Goal: Task Accomplishment & Management: Manage account settings

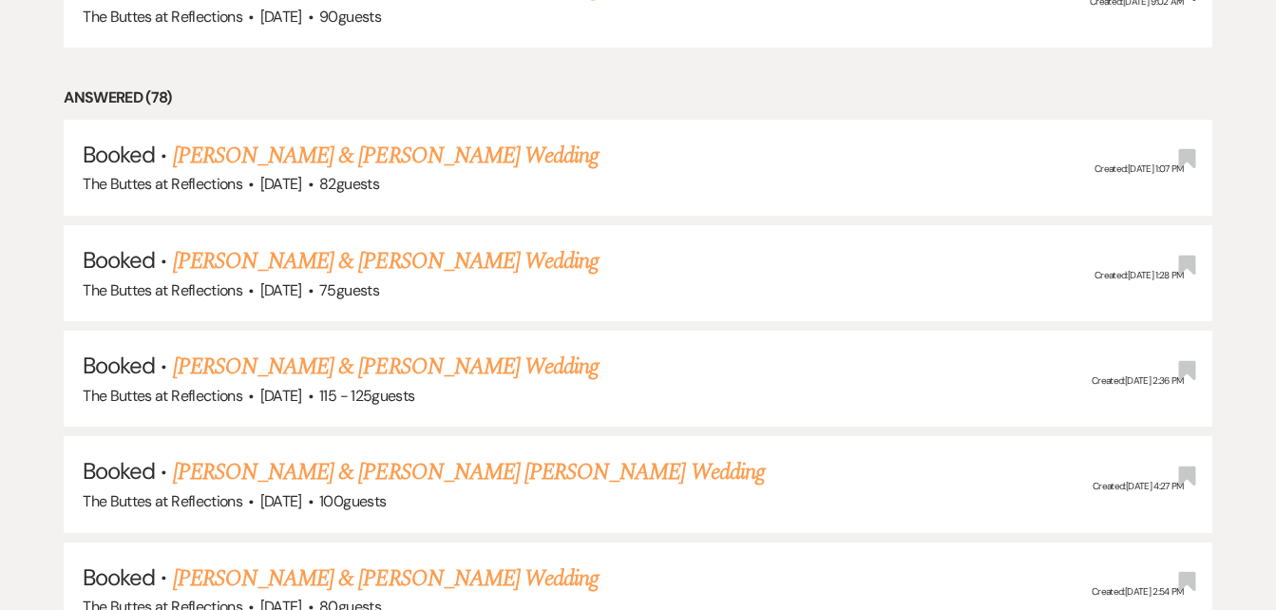
scroll to position [1108, 0]
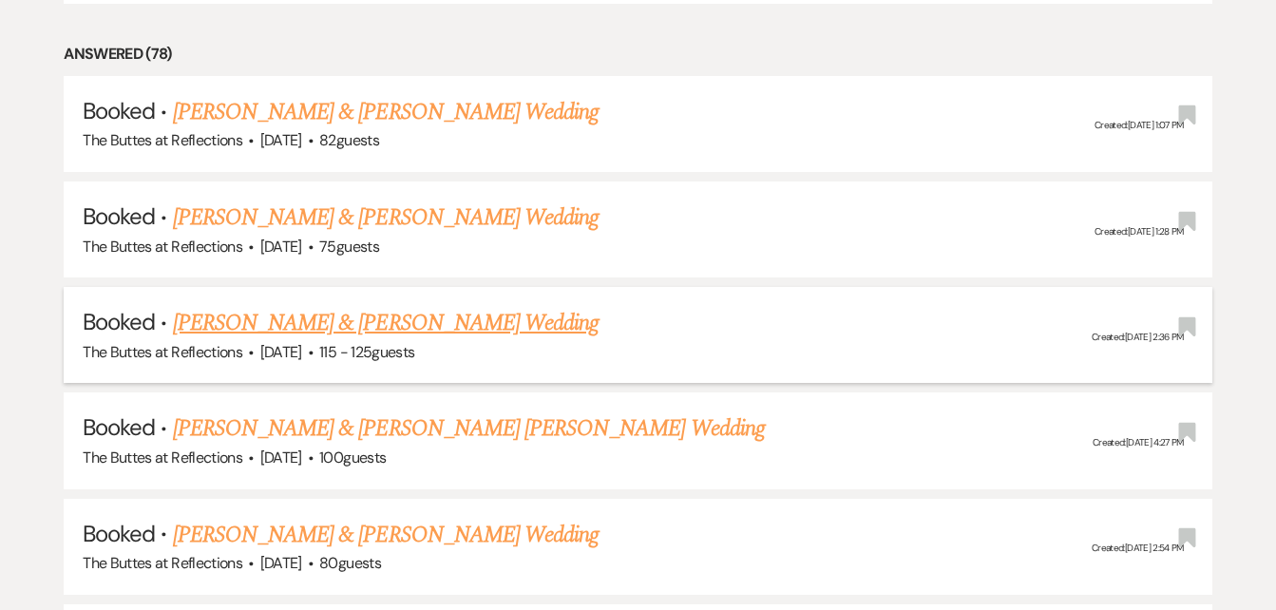
click at [229, 325] on link "[PERSON_NAME] & [PERSON_NAME] Wedding" at bounding box center [386, 323] width 426 height 34
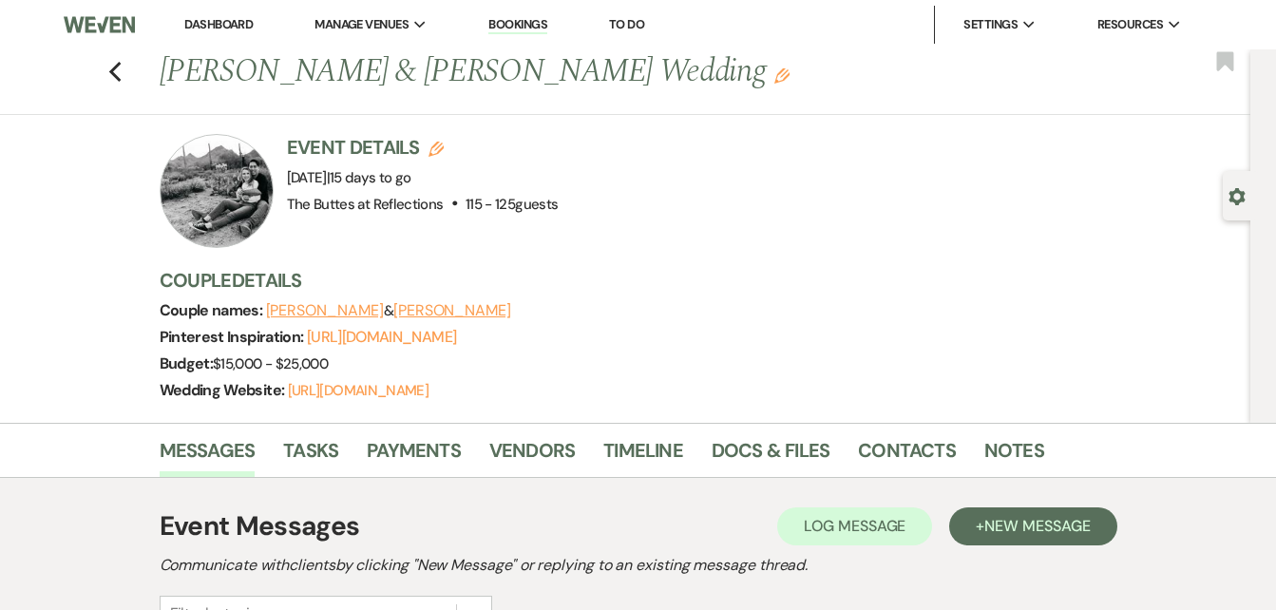
click at [256, 188] on div at bounding box center [217, 191] width 114 height 114
click at [751, 470] on link "Docs & Files" at bounding box center [771, 456] width 118 height 42
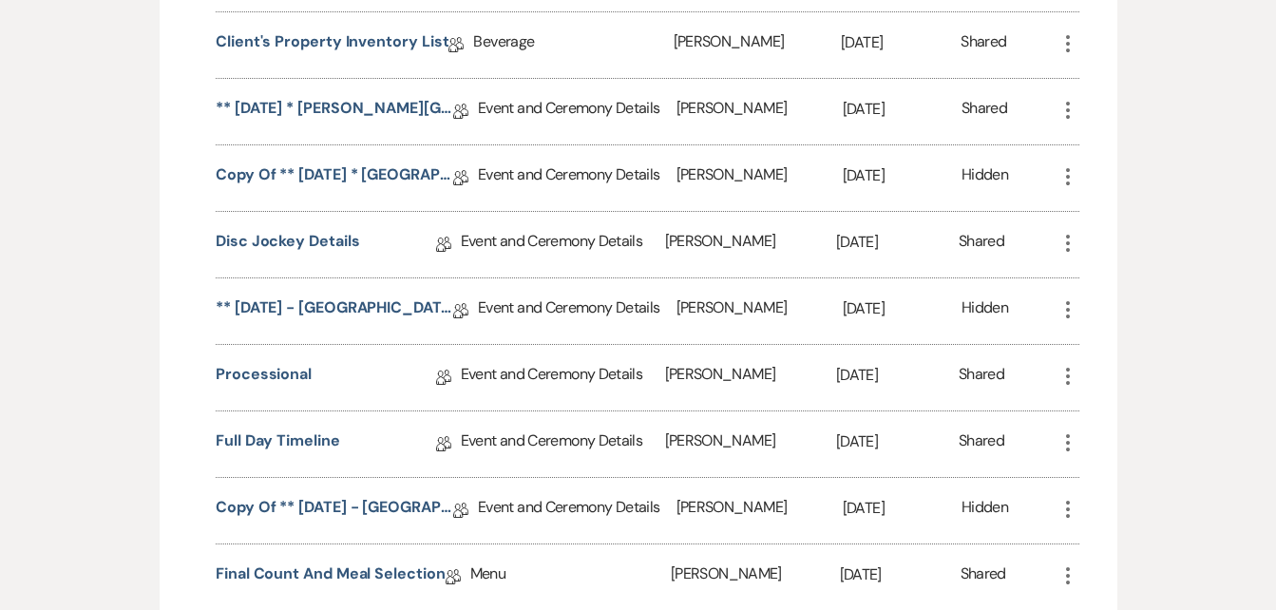
scroll to position [1789, 0]
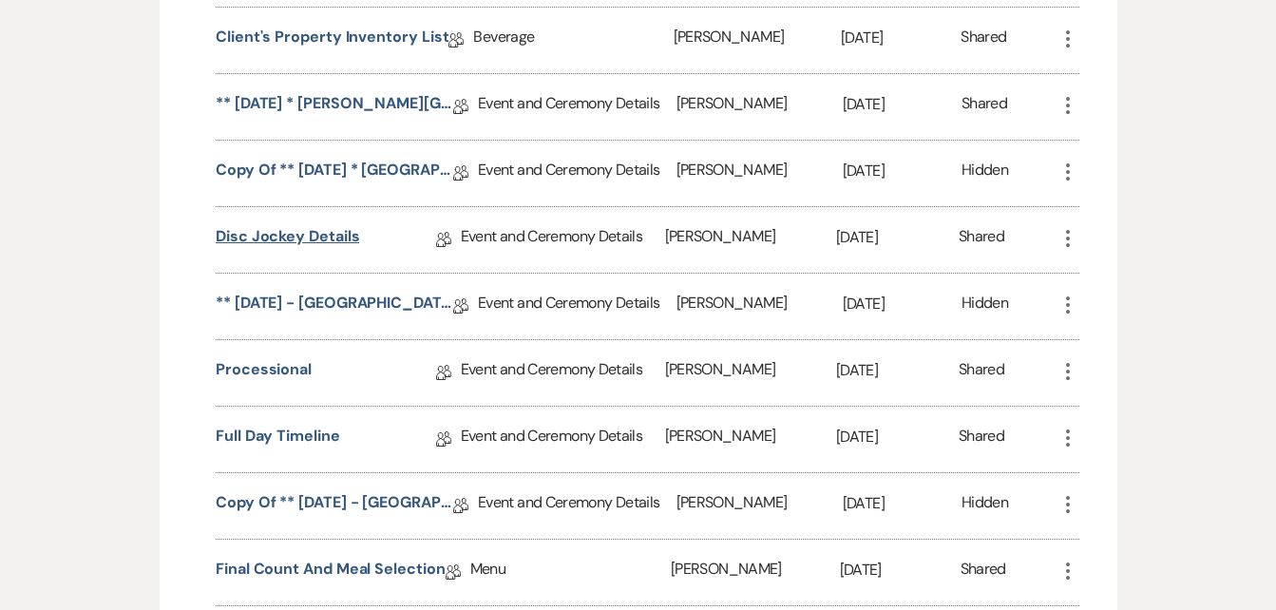
click at [295, 255] on link "Disc Jockey Details" at bounding box center [287, 239] width 143 height 29
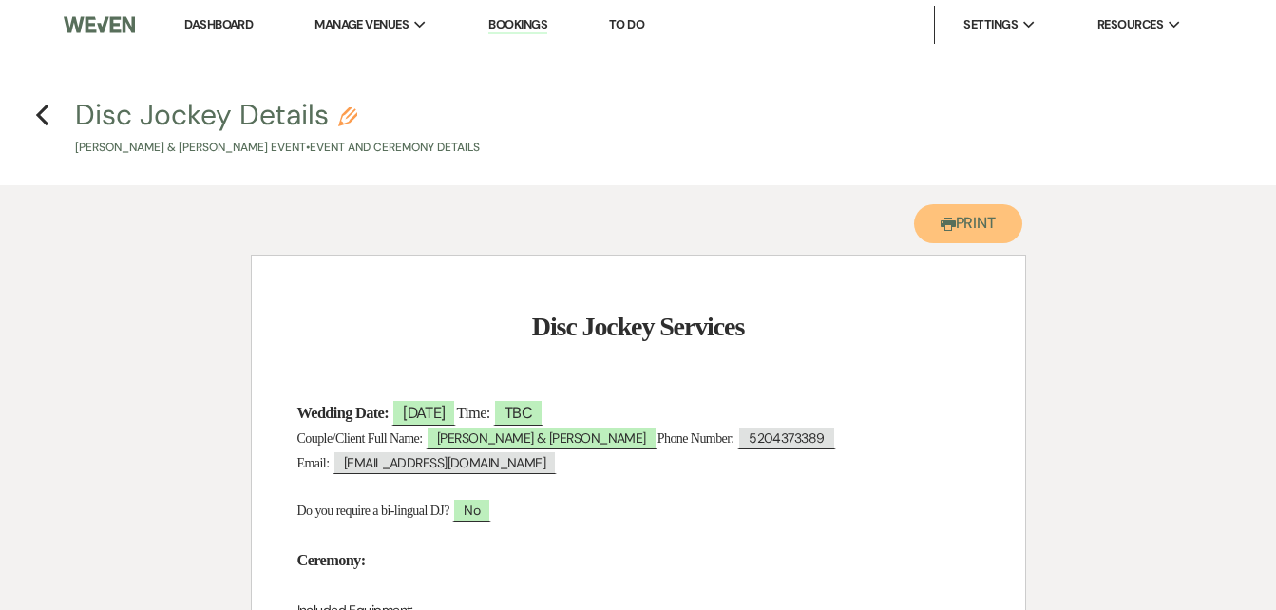
click at [973, 224] on button "Printer Print" at bounding box center [968, 223] width 109 height 39
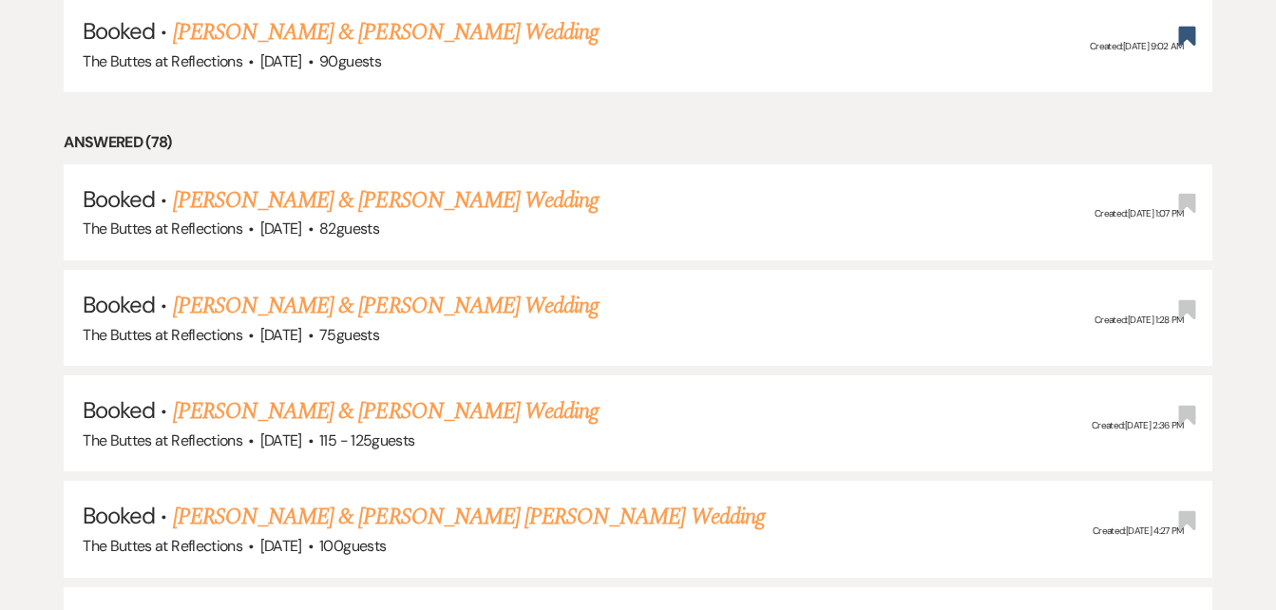
scroll to position [1064, 0]
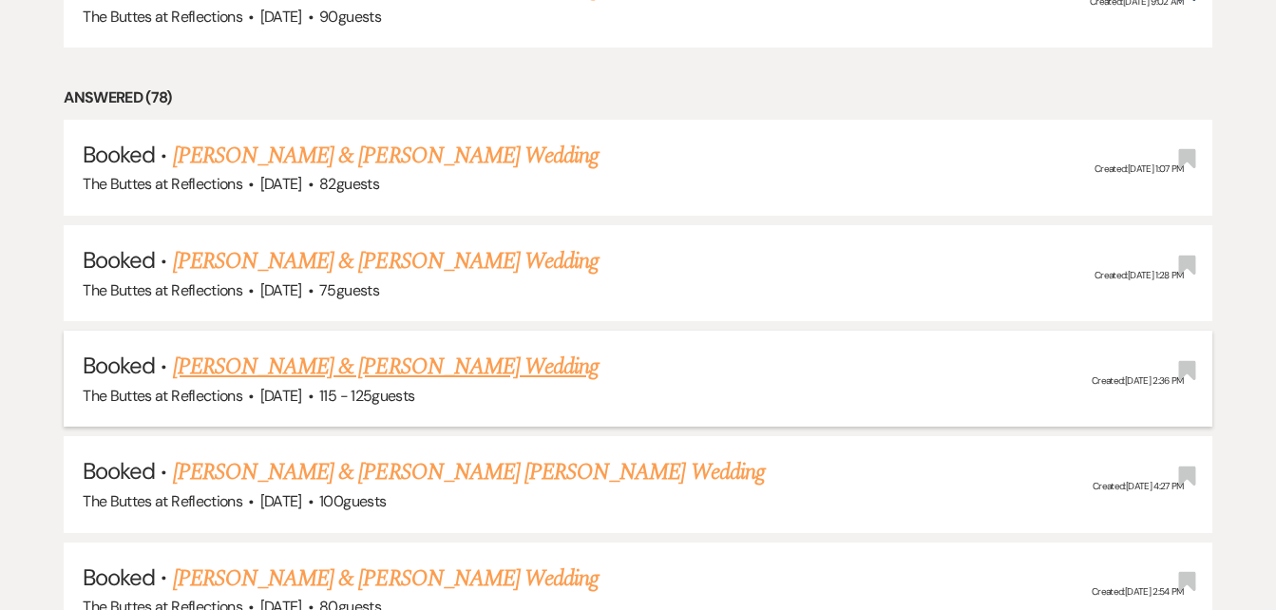
click at [272, 369] on link "[PERSON_NAME] & [PERSON_NAME] Wedding" at bounding box center [386, 367] width 426 height 34
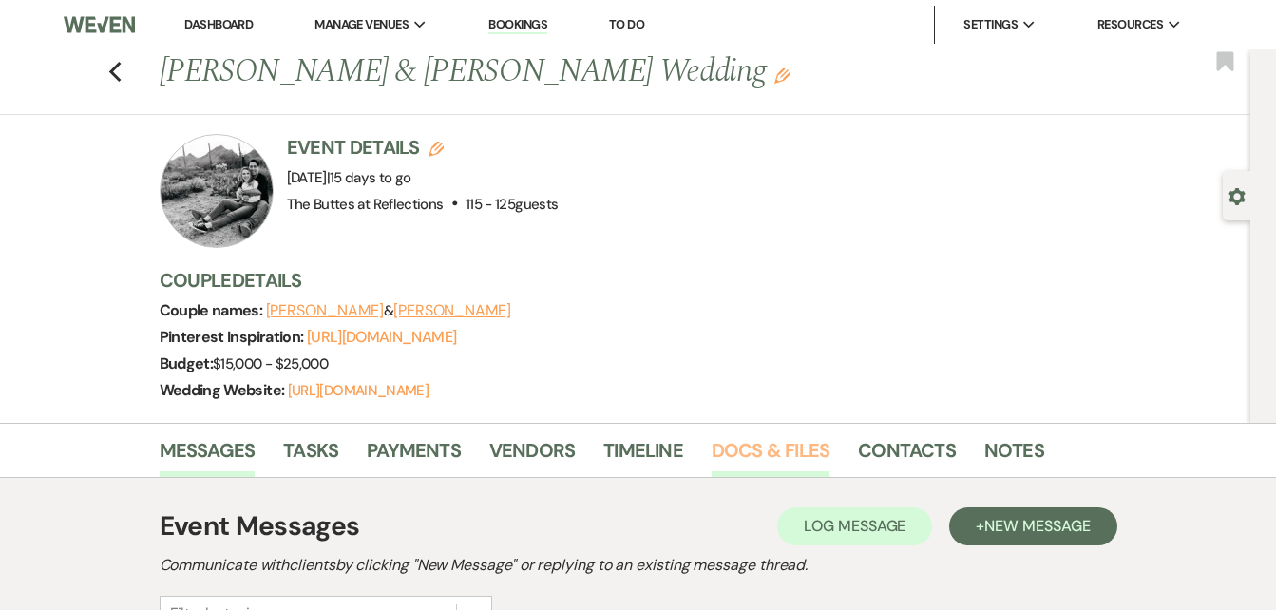
click at [769, 475] on link "Docs & Files" at bounding box center [771, 456] width 118 height 42
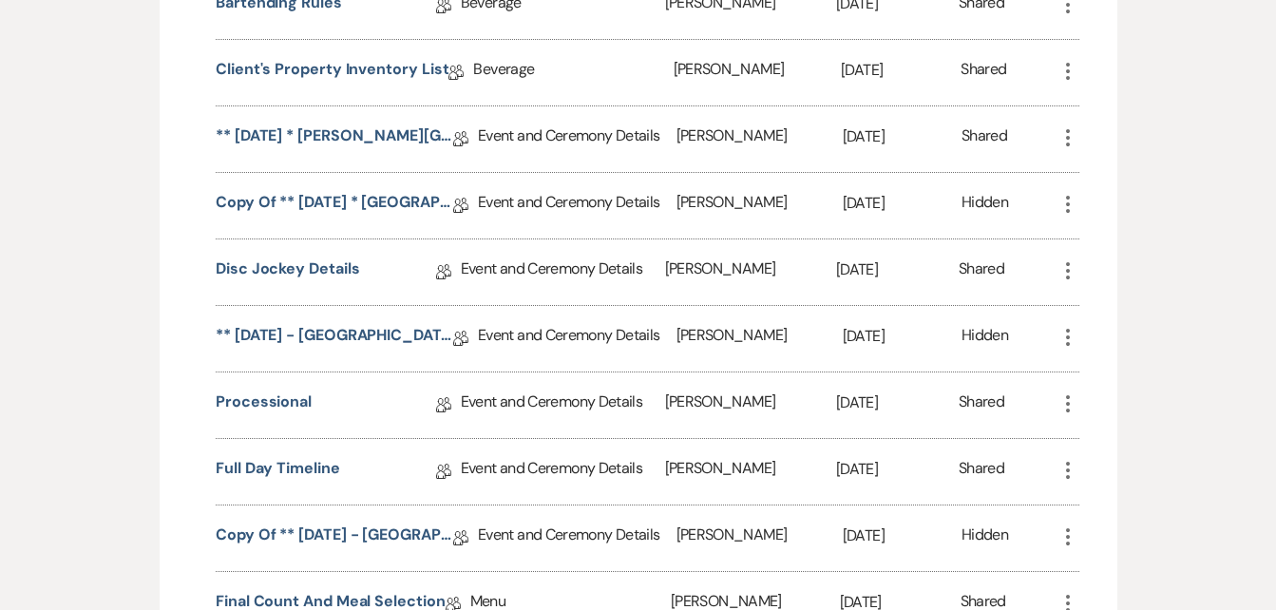
scroll to position [1802, 0]
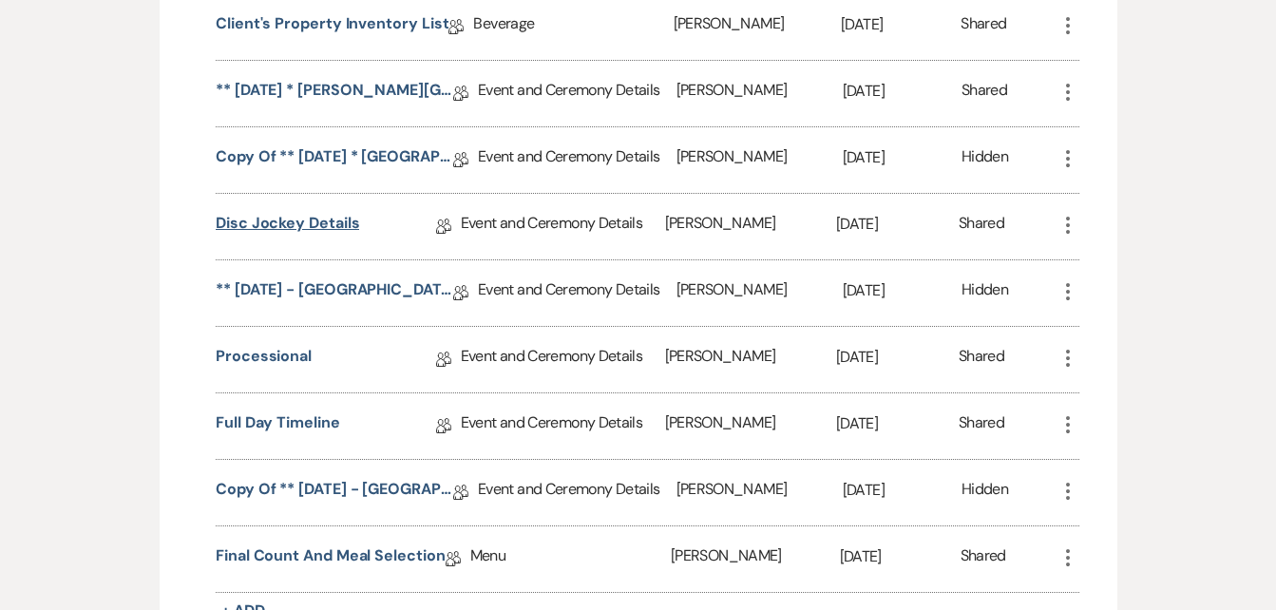
click at [284, 241] on link "Disc Jockey Details" at bounding box center [287, 226] width 143 height 29
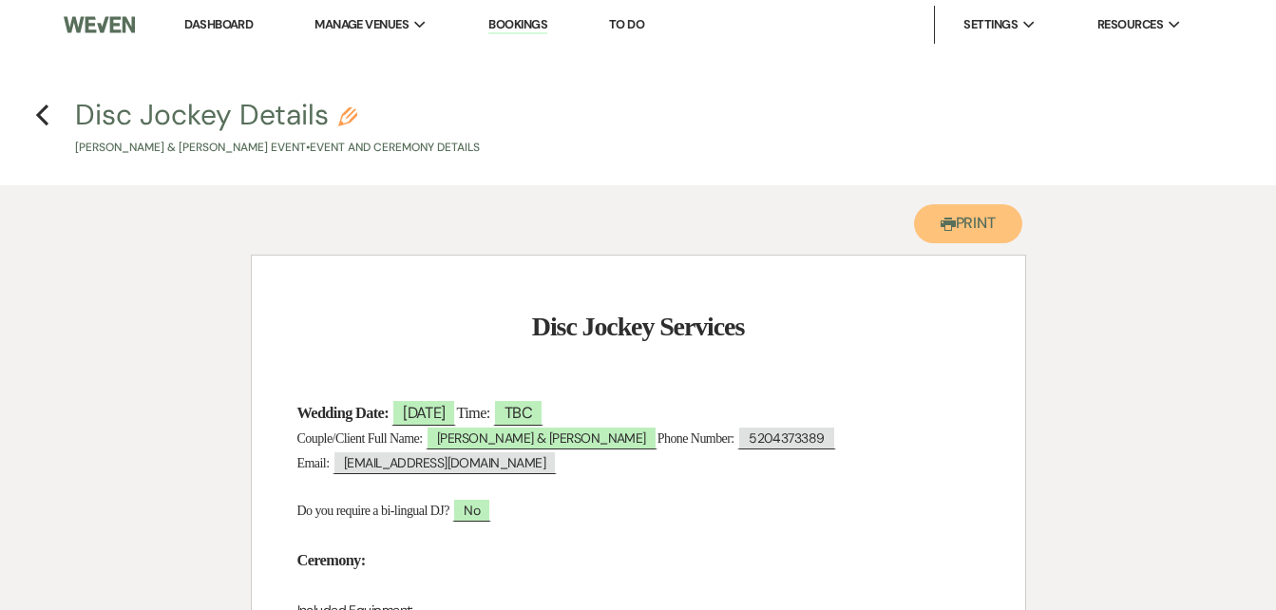
click at [971, 225] on button "Printer Print" at bounding box center [968, 223] width 109 height 39
click at [965, 221] on button "Printer Print" at bounding box center [968, 223] width 109 height 39
click at [978, 218] on button "Printer Print" at bounding box center [968, 223] width 109 height 39
click at [46, 119] on icon "Previous" at bounding box center [42, 115] width 14 height 23
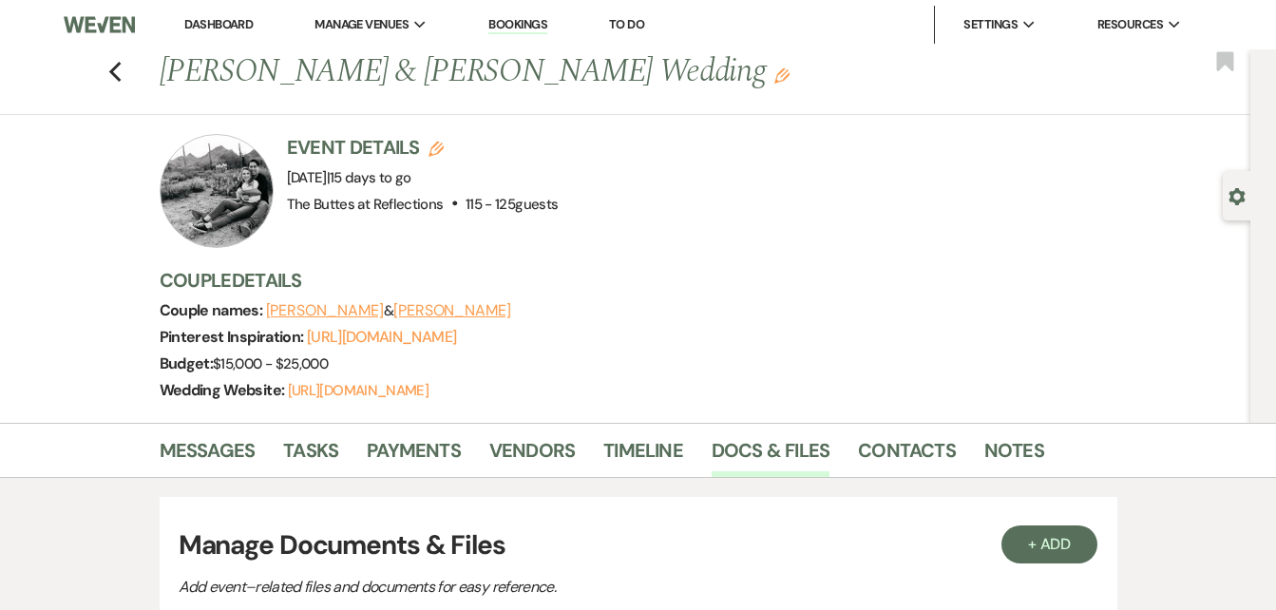
scroll to position [1802, 0]
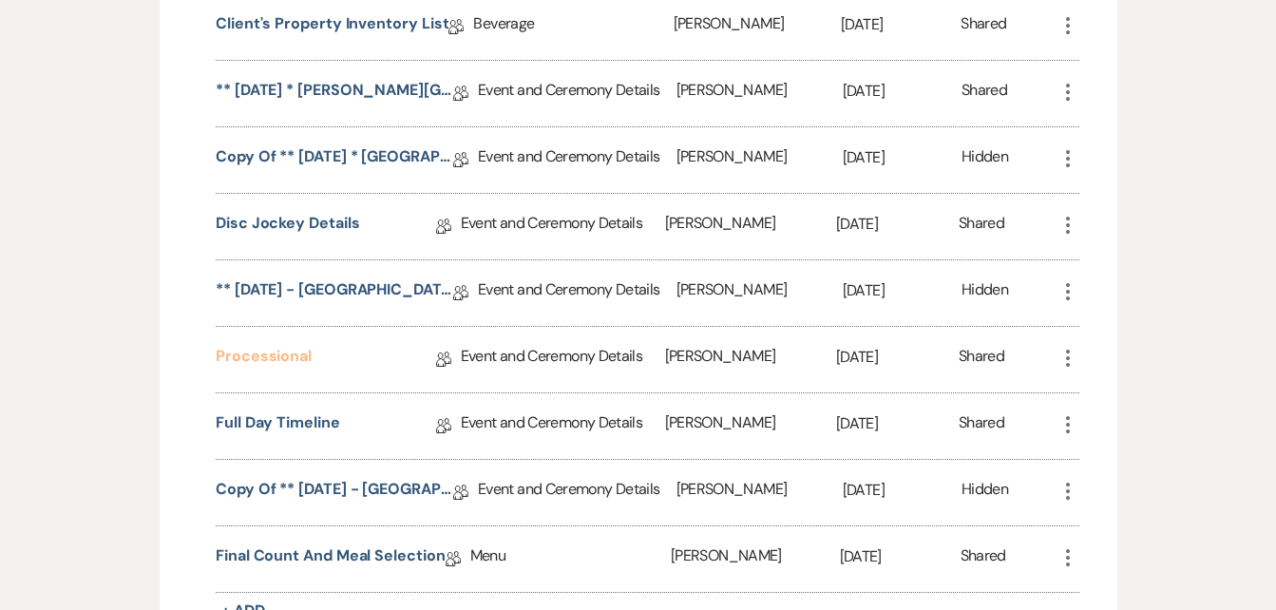
click at [256, 374] on link "Processional" at bounding box center [264, 359] width 96 height 29
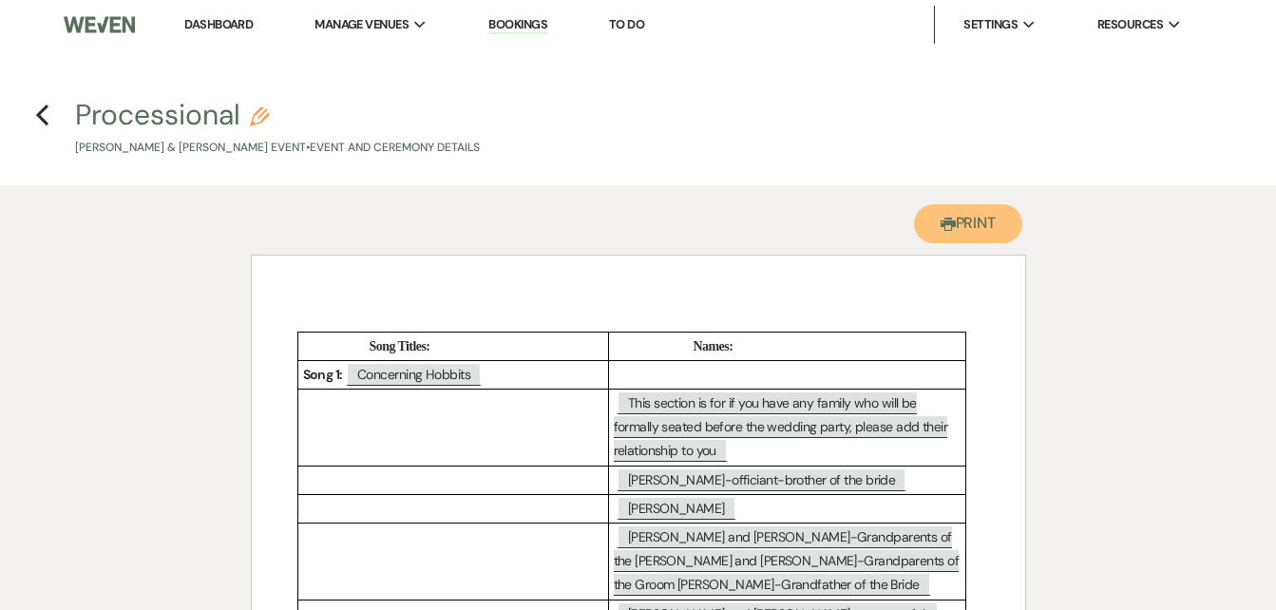
click at [977, 224] on button "Printer Print" at bounding box center [968, 223] width 109 height 39
click at [970, 223] on button "Printer Print" at bounding box center [968, 223] width 109 height 39
click at [978, 223] on button "Printer Print" at bounding box center [968, 223] width 109 height 39
click at [979, 222] on button "Printer Print" at bounding box center [968, 223] width 109 height 39
click at [979, 217] on button "Printer Print" at bounding box center [968, 223] width 109 height 39
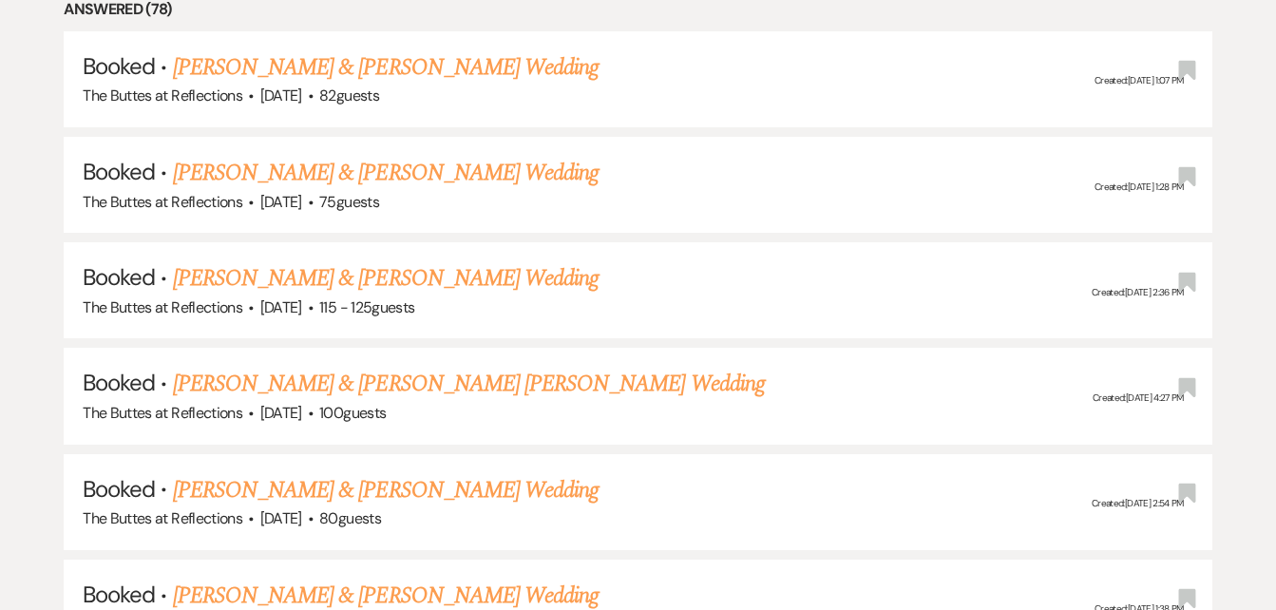
scroll to position [1197, 0]
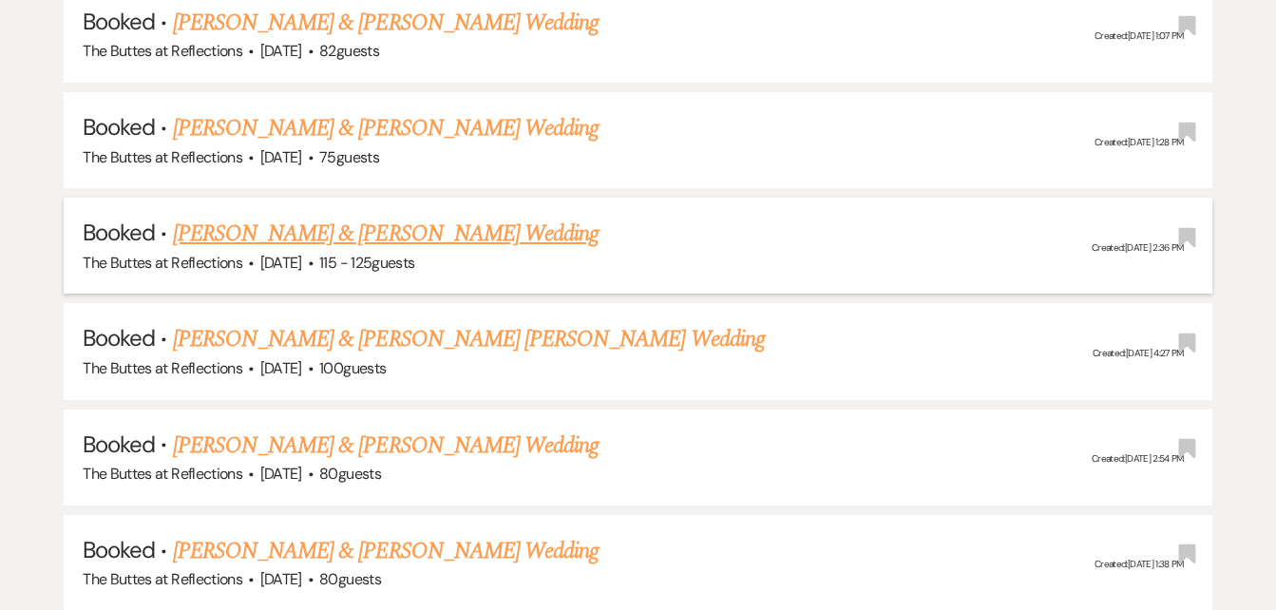
click at [290, 233] on link "[PERSON_NAME] & [PERSON_NAME] Wedding" at bounding box center [386, 234] width 426 height 34
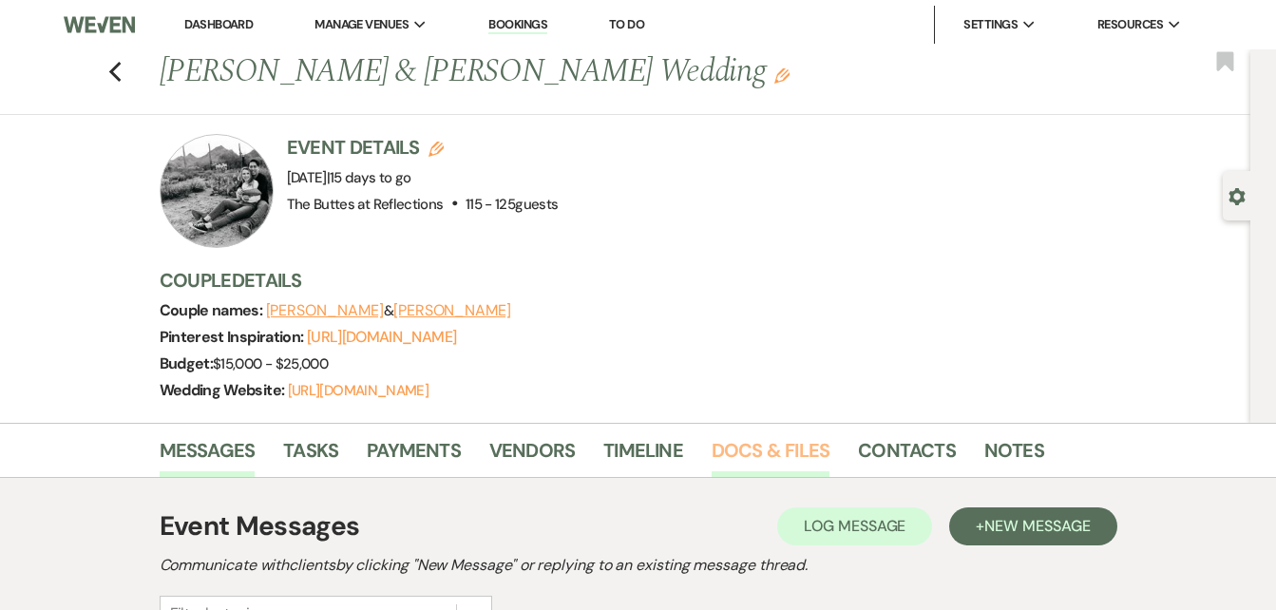
click at [764, 477] on link "Docs & Files" at bounding box center [771, 456] width 118 height 42
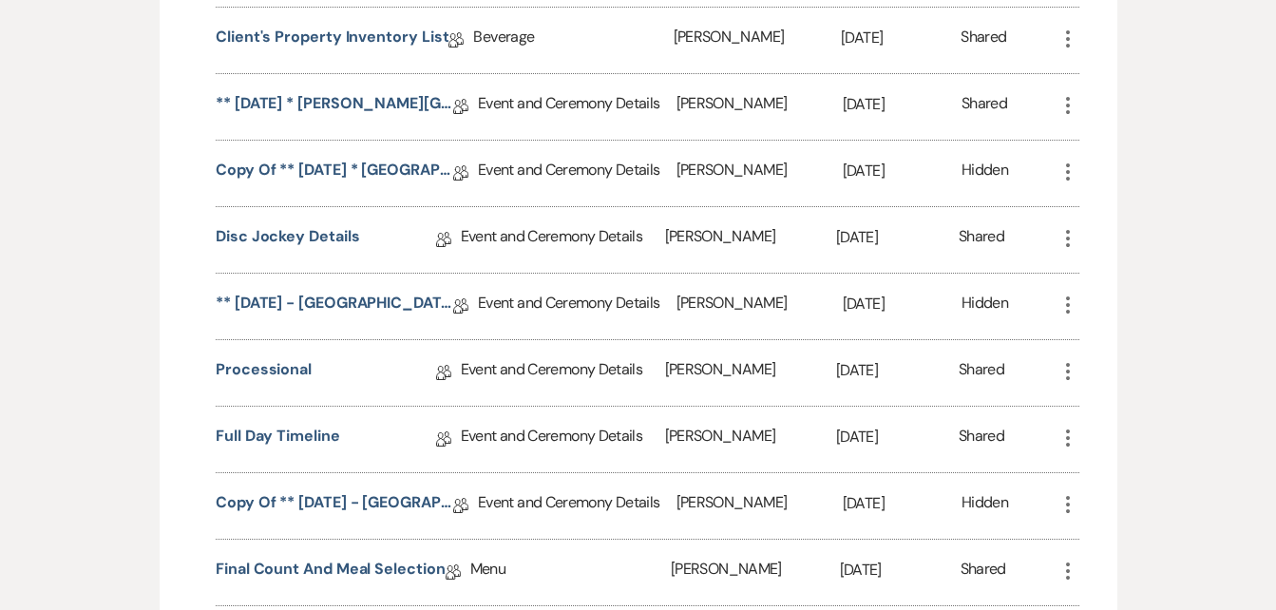
scroll to position [1794, 0]
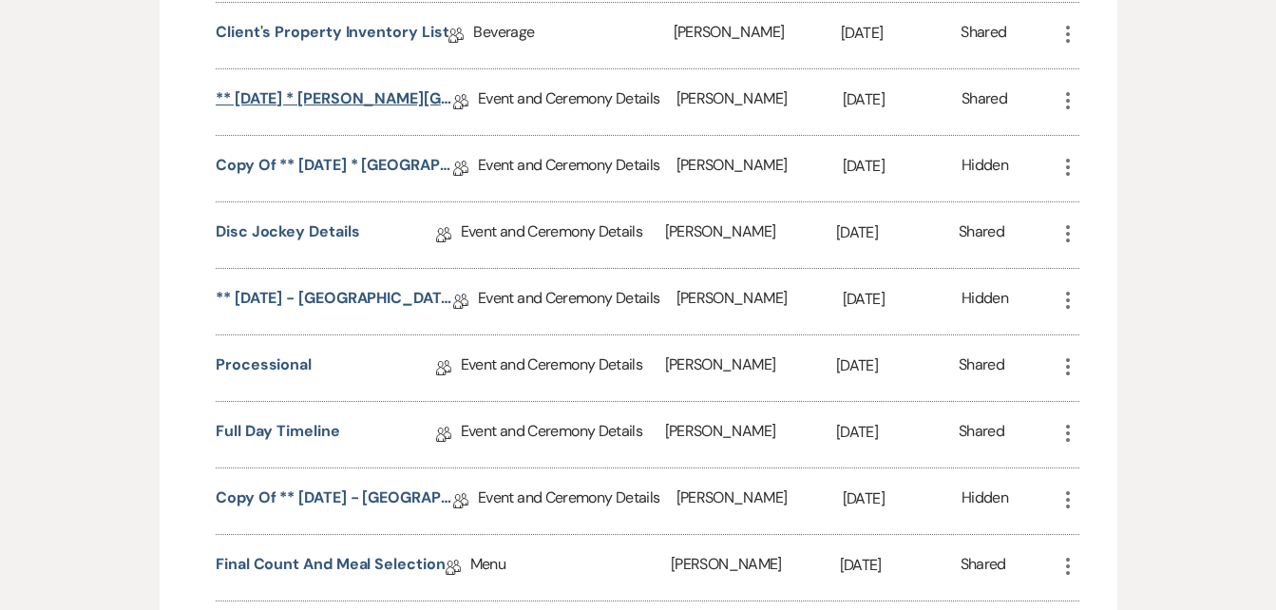
click at [346, 117] on link "** [DATE] * [PERSON_NAME][GEOGRAPHIC_DATA] ([DATE]) Wedding Details (not a pack…" at bounding box center [334, 101] width 237 height 29
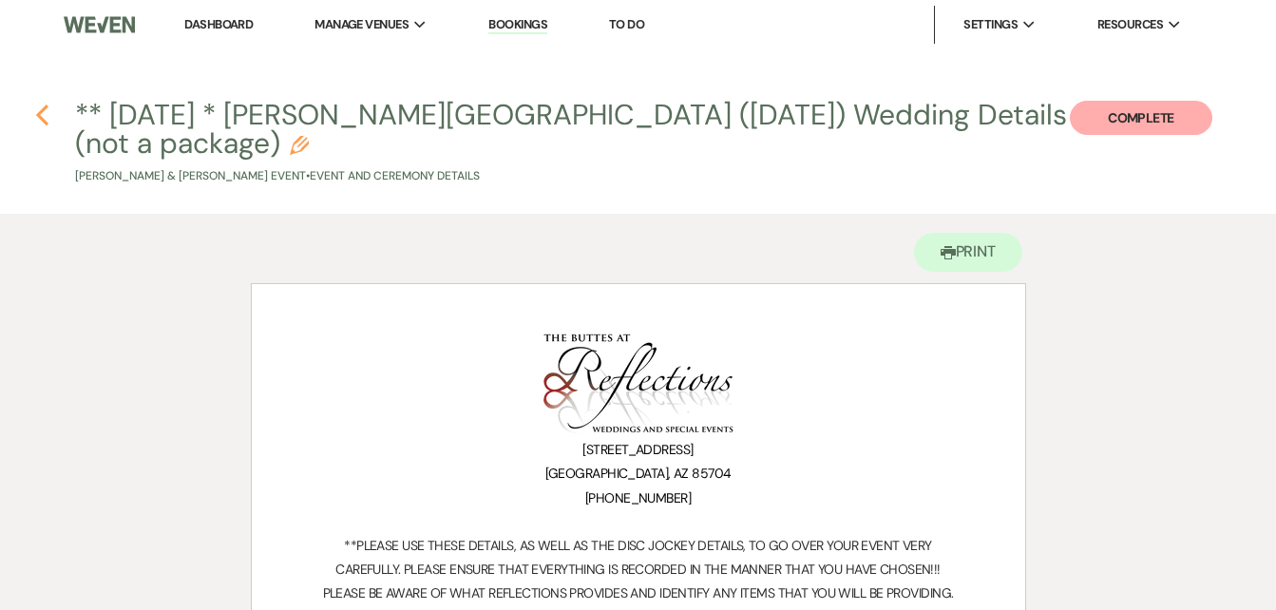
click at [39, 118] on use "button" at bounding box center [42, 114] width 12 height 21
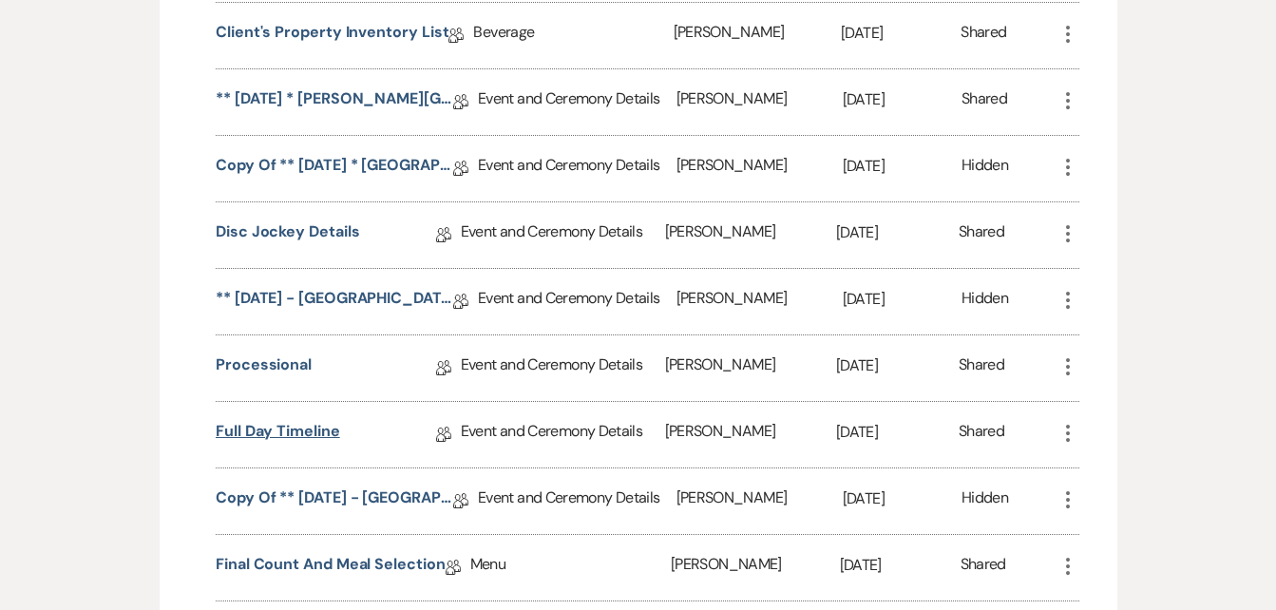
click at [258, 449] on link "Full Day Timeline" at bounding box center [278, 434] width 124 height 29
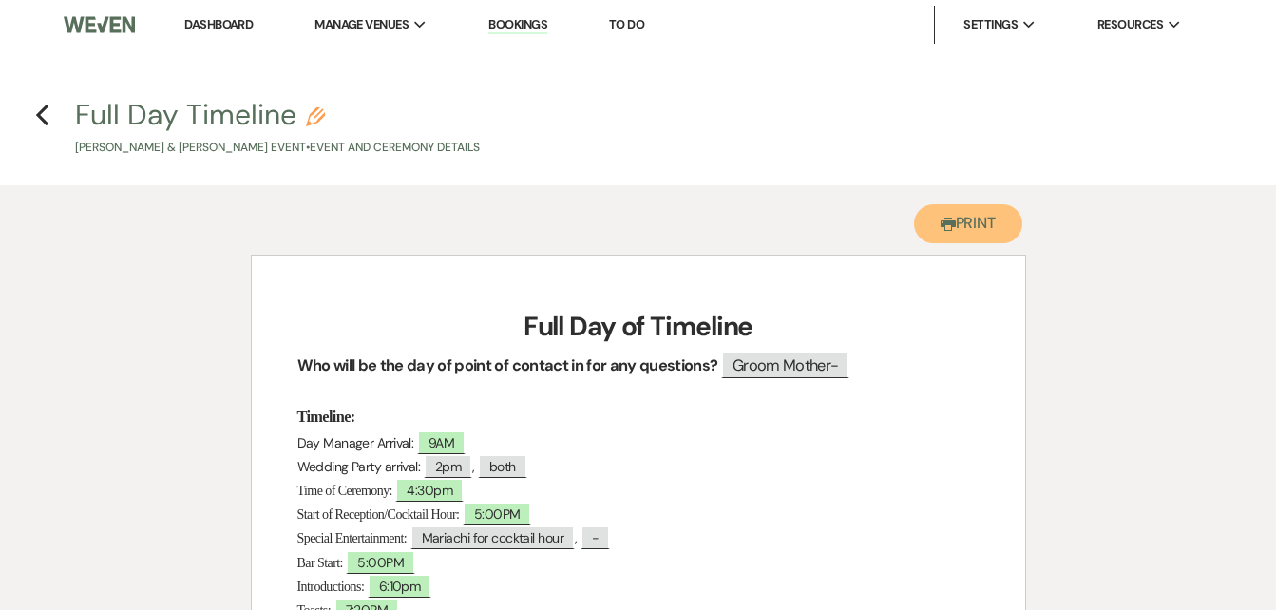
click at [978, 219] on button "Printer Print" at bounding box center [968, 223] width 109 height 39
click at [969, 218] on button "Printer Print" at bounding box center [968, 223] width 109 height 39
click at [984, 230] on button "Printer Print" at bounding box center [968, 223] width 109 height 39
click at [984, 225] on button "Printer Print" at bounding box center [968, 223] width 109 height 39
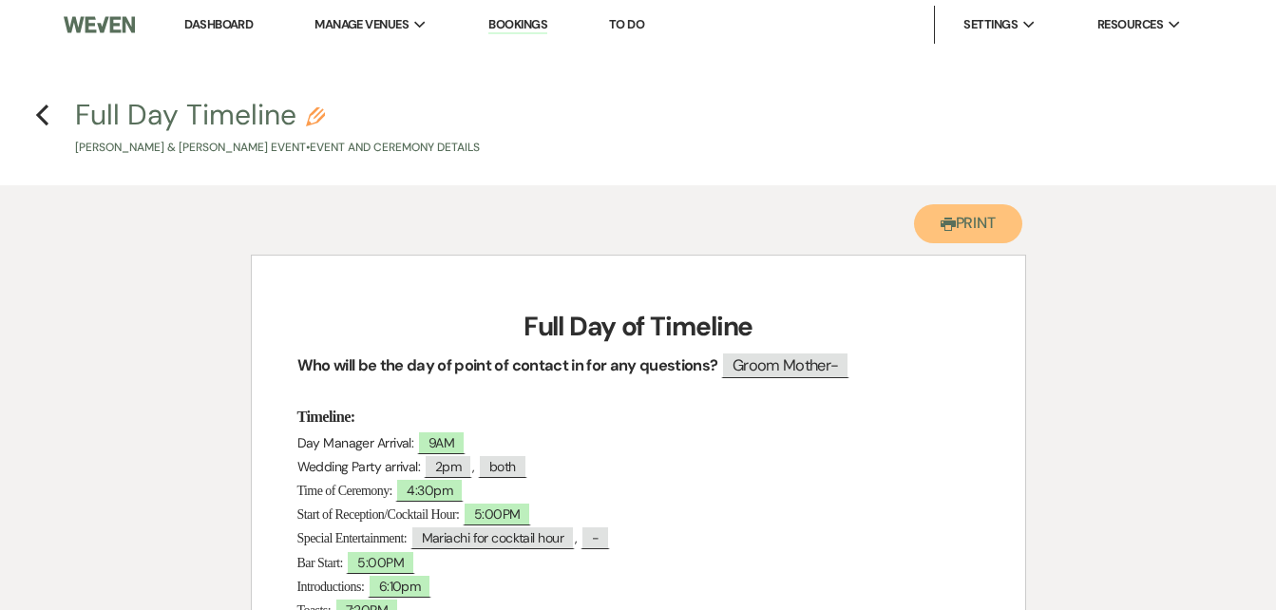
click at [971, 220] on button "Printer Print" at bounding box center [968, 223] width 109 height 39
click at [959, 218] on button "Printer Print" at bounding box center [968, 223] width 109 height 39
click at [970, 218] on button "Printer Print" at bounding box center [968, 223] width 109 height 39
click at [859, 185] on div "Printer Print" at bounding box center [638, 219] width 775 height 69
